Goal: Task Accomplishment & Management: Manage account settings

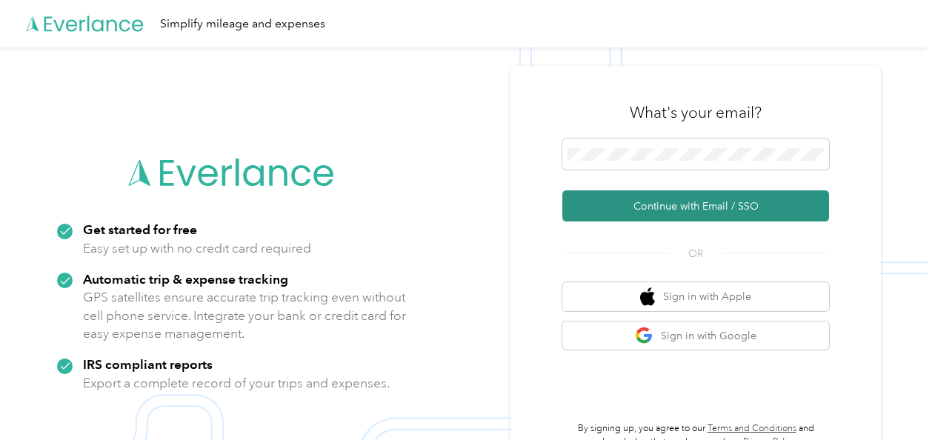
click at [636, 202] on button "Continue with Email / SSO" at bounding box center [695, 205] width 267 height 31
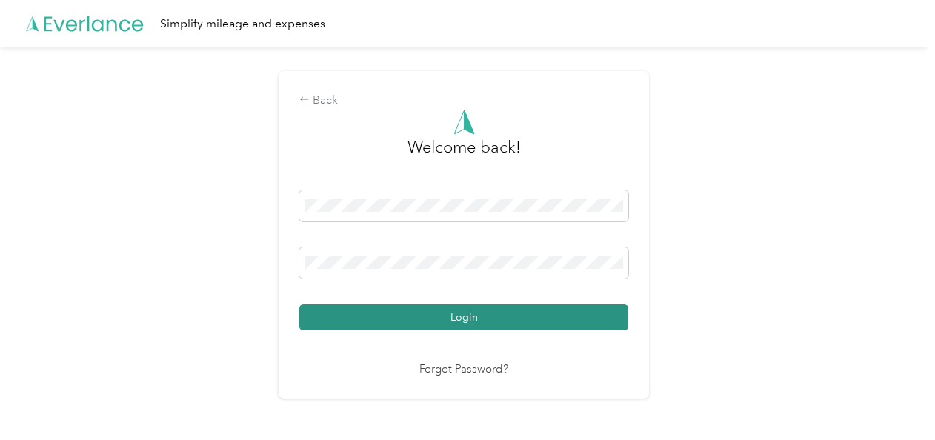
click at [446, 322] on button "Login" at bounding box center [463, 318] width 329 height 26
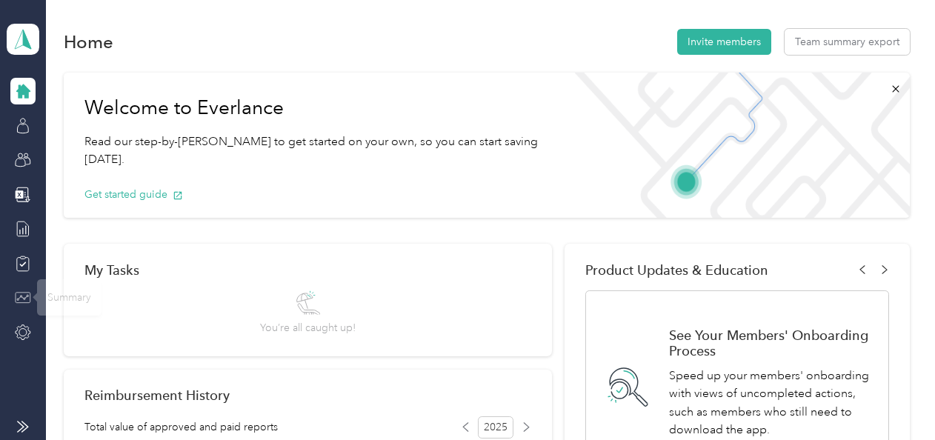
drag, startPoint x: 22, startPoint y: 302, endPoint x: 33, endPoint y: 301, distance: 10.4
click at [26, 304] on icon at bounding box center [23, 298] width 16 height 16
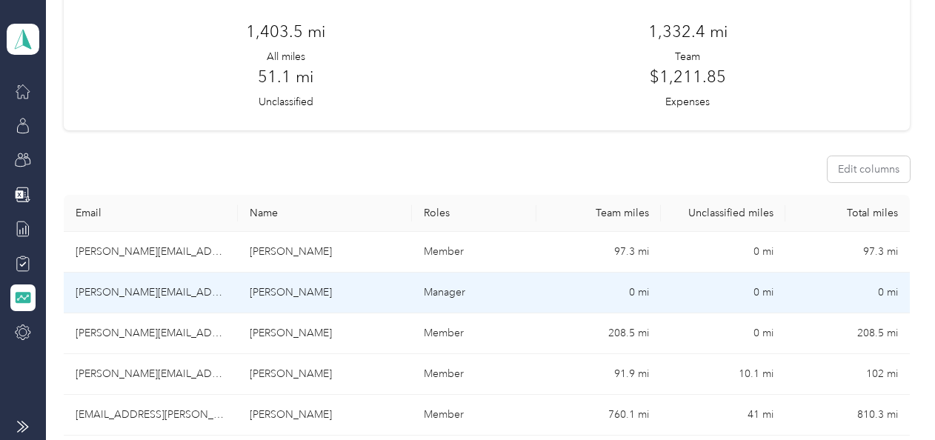
scroll to position [148, 0]
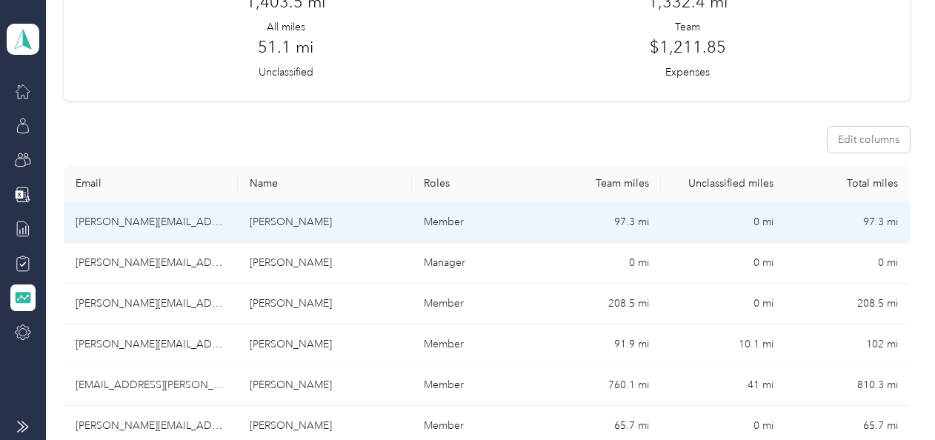
click at [167, 219] on td "[PERSON_NAME][EMAIL_ADDRESS][PERSON_NAME][DOMAIN_NAME]" at bounding box center [151, 222] width 174 height 41
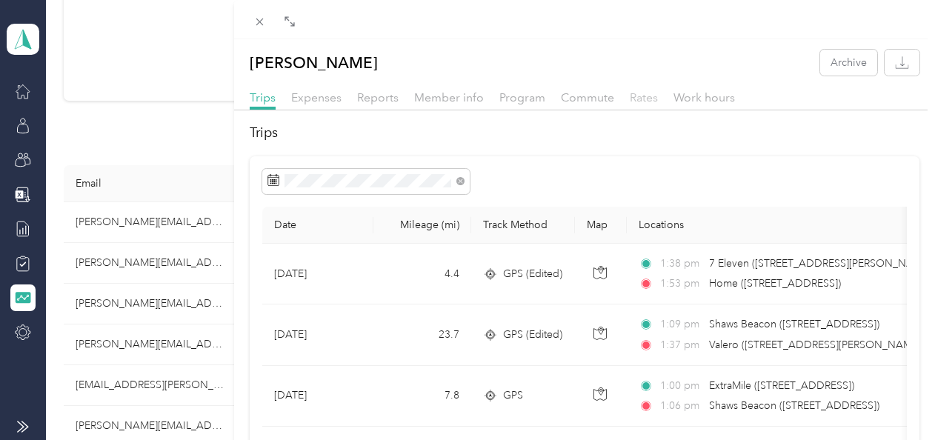
click at [649, 90] on span "Rates" at bounding box center [644, 97] width 28 height 14
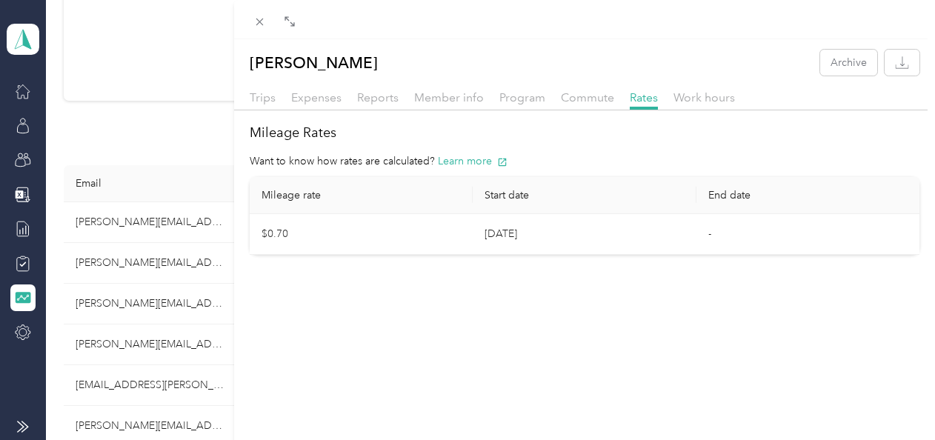
click at [173, 304] on div "[PERSON_NAME] Archive Trips Expenses Reports Member info Program Commute Rates …" at bounding box center [467, 220] width 935 height 440
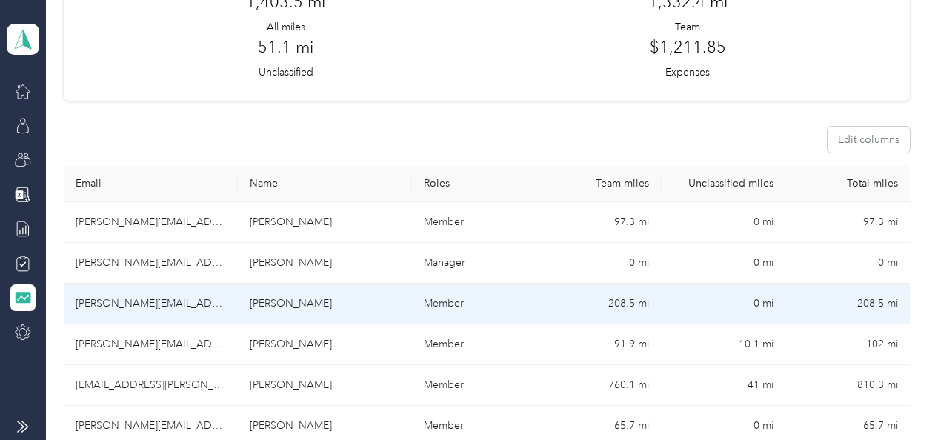
click at [159, 307] on td "[PERSON_NAME][EMAIL_ADDRESS][PERSON_NAME][DOMAIN_NAME]" at bounding box center [151, 304] width 174 height 41
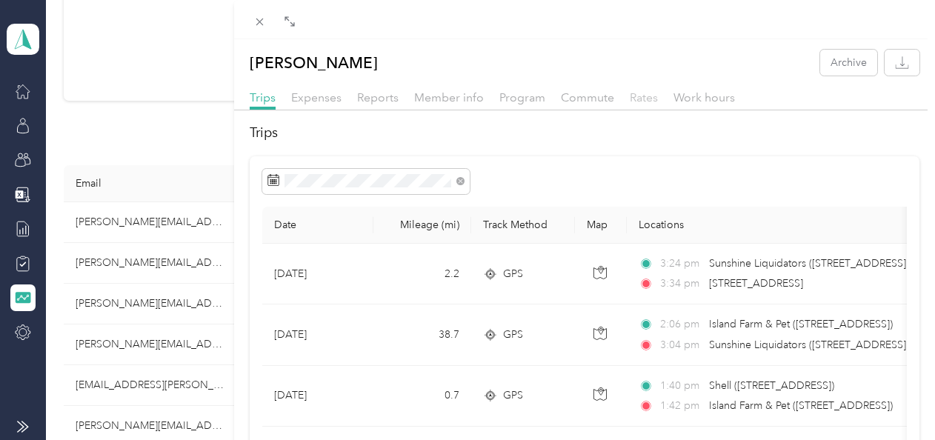
click at [645, 100] on span "Rates" at bounding box center [644, 97] width 28 height 14
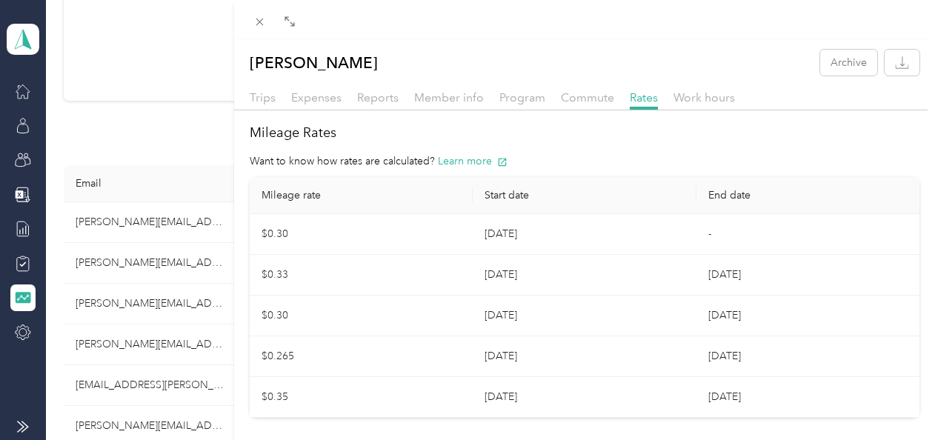
click at [159, 219] on div "[PERSON_NAME] Archive Trips Expenses Reports Member info Program Commute Rates …" at bounding box center [467, 220] width 935 height 440
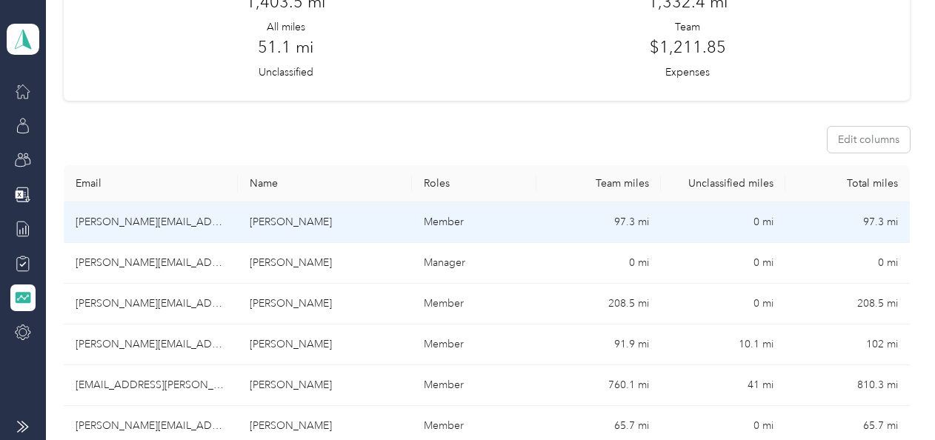
click at [279, 230] on td "[PERSON_NAME]" at bounding box center [325, 222] width 174 height 41
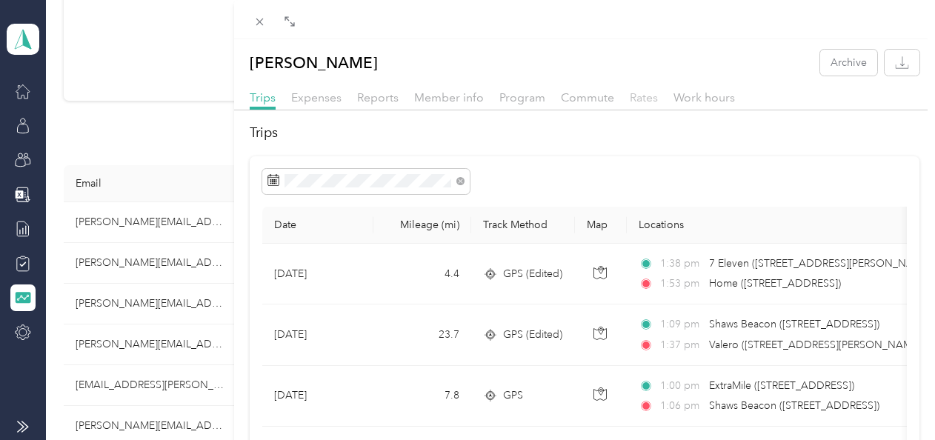
click at [640, 99] on span "Rates" at bounding box center [644, 97] width 28 height 14
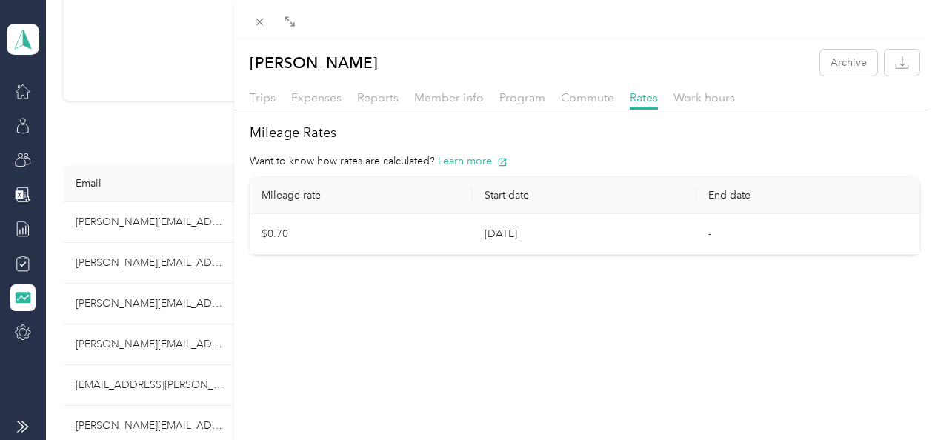
click at [179, 342] on div "[PERSON_NAME] Archive Trips Expenses Reports Member info Program Commute Rates …" at bounding box center [467, 220] width 935 height 440
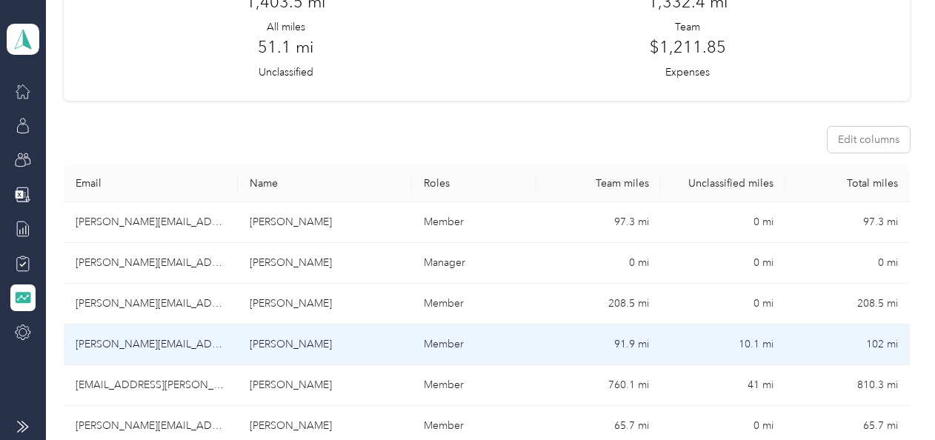
click at [279, 347] on td "[PERSON_NAME]" at bounding box center [325, 345] width 174 height 41
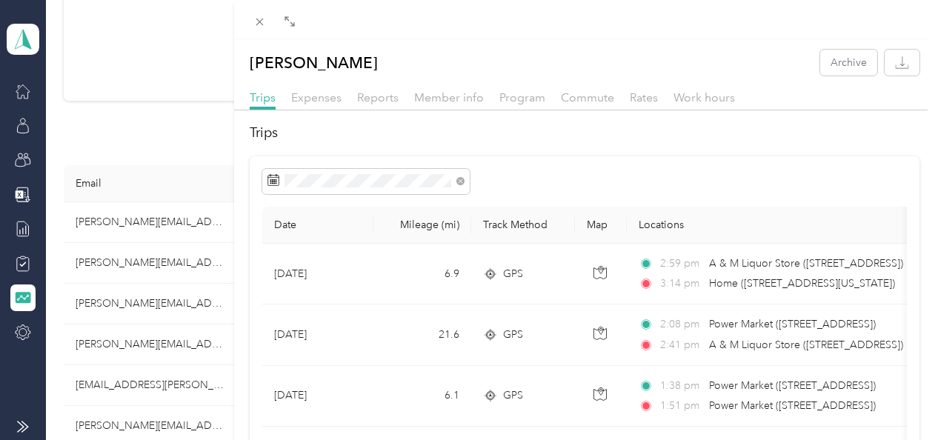
drag, startPoint x: 642, startPoint y: 99, endPoint x: 627, endPoint y: 106, distance: 16.6
click at [642, 98] on span "Rates" at bounding box center [644, 97] width 28 height 14
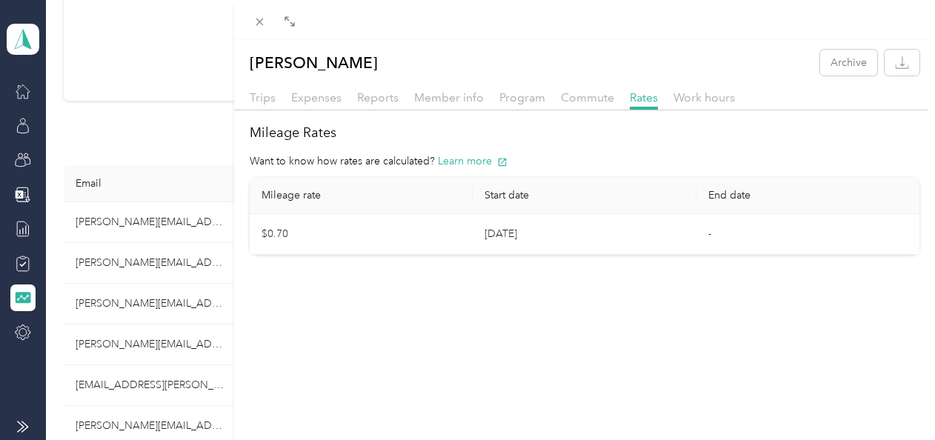
click at [139, 225] on div "[PERSON_NAME] Archive Trips Expenses Reports Member info Program Commute Rates …" at bounding box center [467, 220] width 935 height 440
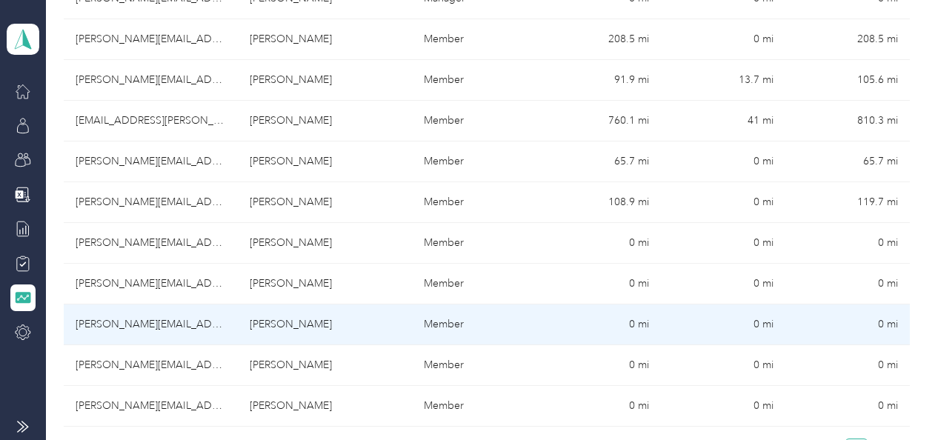
scroll to position [445, 0]
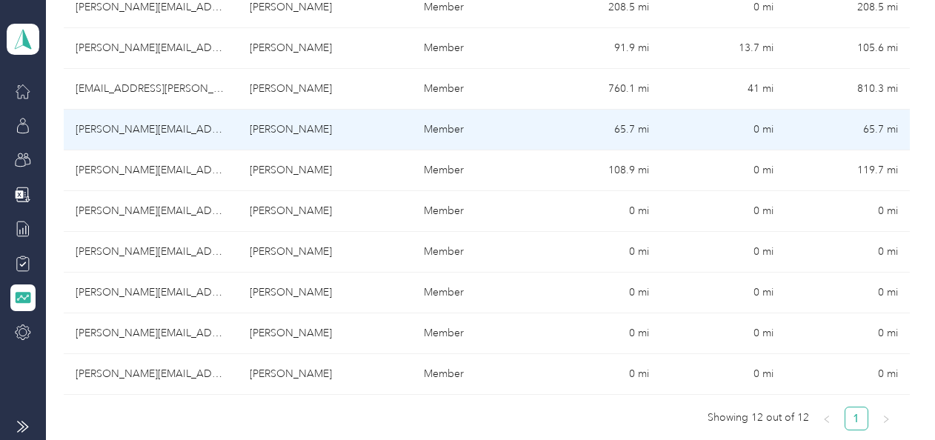
click at [179, 127] on td "[PERSON_NAME][EMAIL_ADDRESS][PERSON_NAME][DOMAIN_NAME]" at bounding box center [151, 130] width 174 height 41
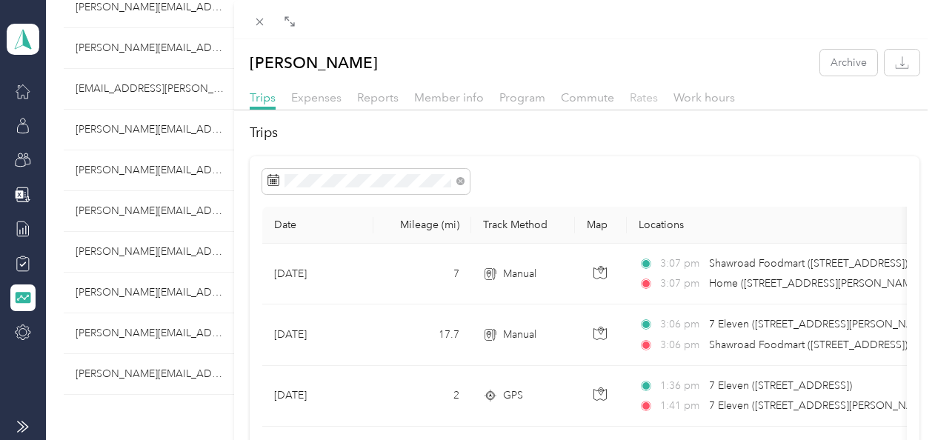
click at [648, 94] on span "Rates" at bounding box center [644, 97] width 28 height 14
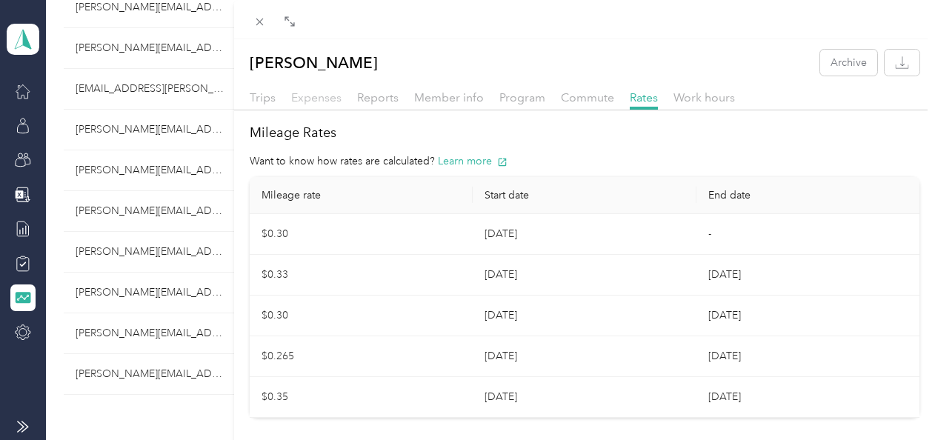
click at [316, 96] on span "Expenses" at bounding box center [316, 97] width 50 height 14
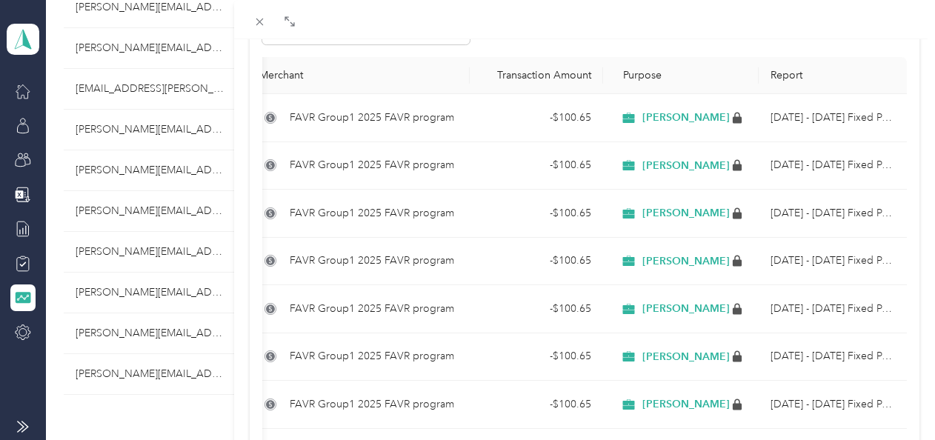
scroll to position [148, 0]
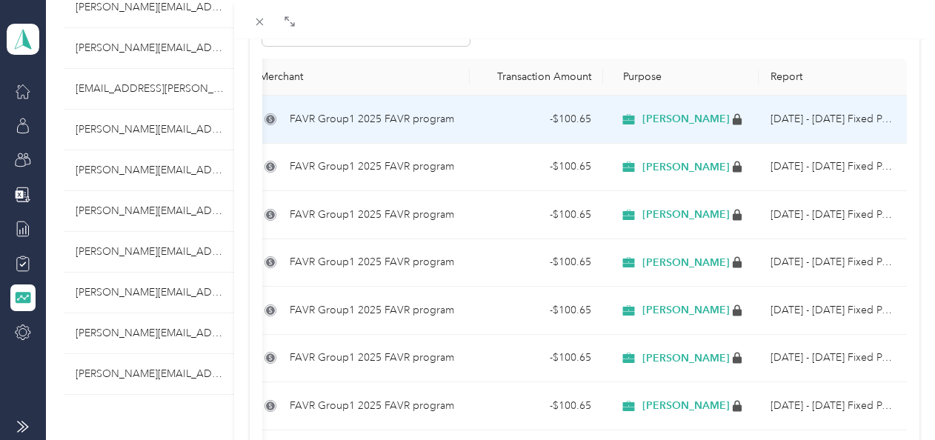
click at [561, 117] on div "- $100.65" at bounding box center [537, 119] width 110 height 16
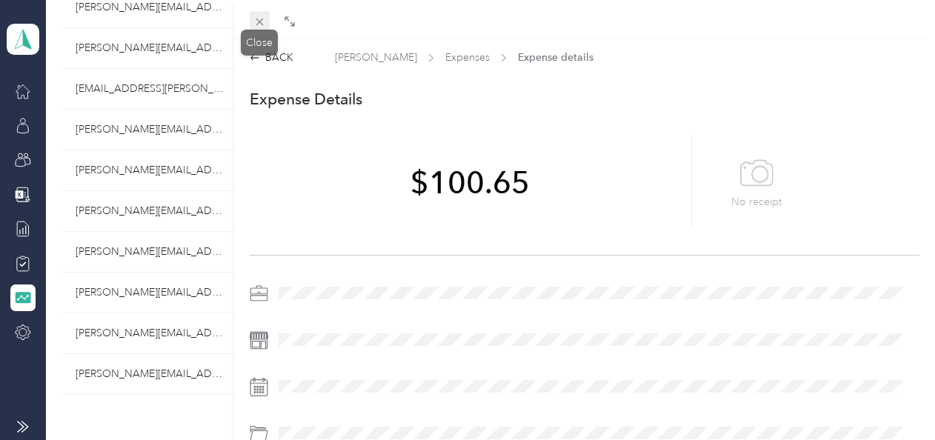
click at [258, 20] on icon at bounding box center [259, 22] width 7 height 7
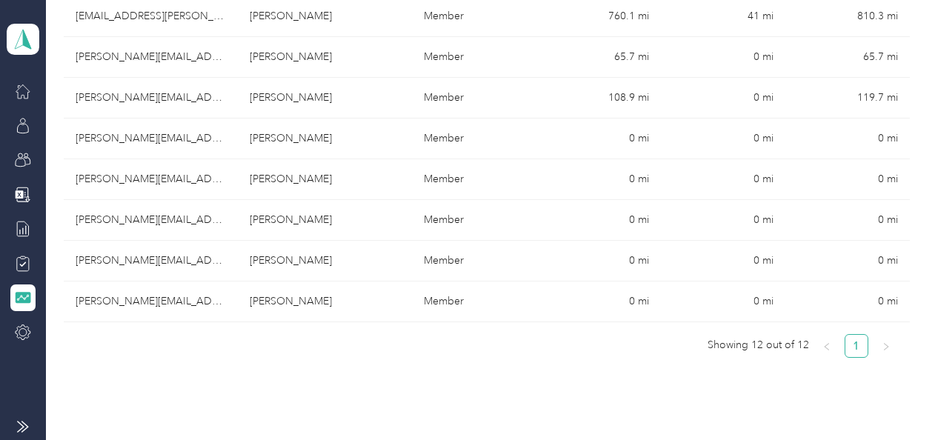
scroll to position [519, 0]
drag, startPoint x: 394, startPoint y: 439, endPoint x: 515, endPoint y: 450, distance: 121.2
click at [515, 419] on html "Team dashboard Mileage summary Export 1,407.1 mi All miles 1,332.4 mi Team 54.7…" at bounding box center [464, 220] width 928 height 440
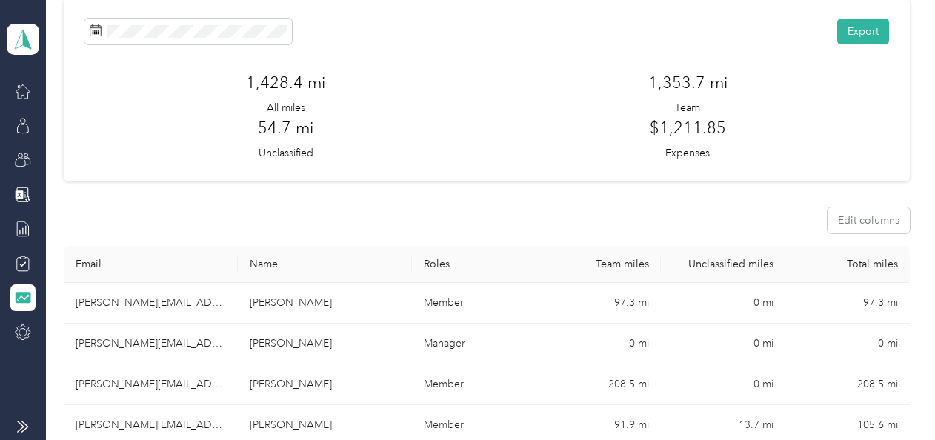
scroll to position [0, 0]
